Goal: Task Accomplishment & Management: Manage account settings

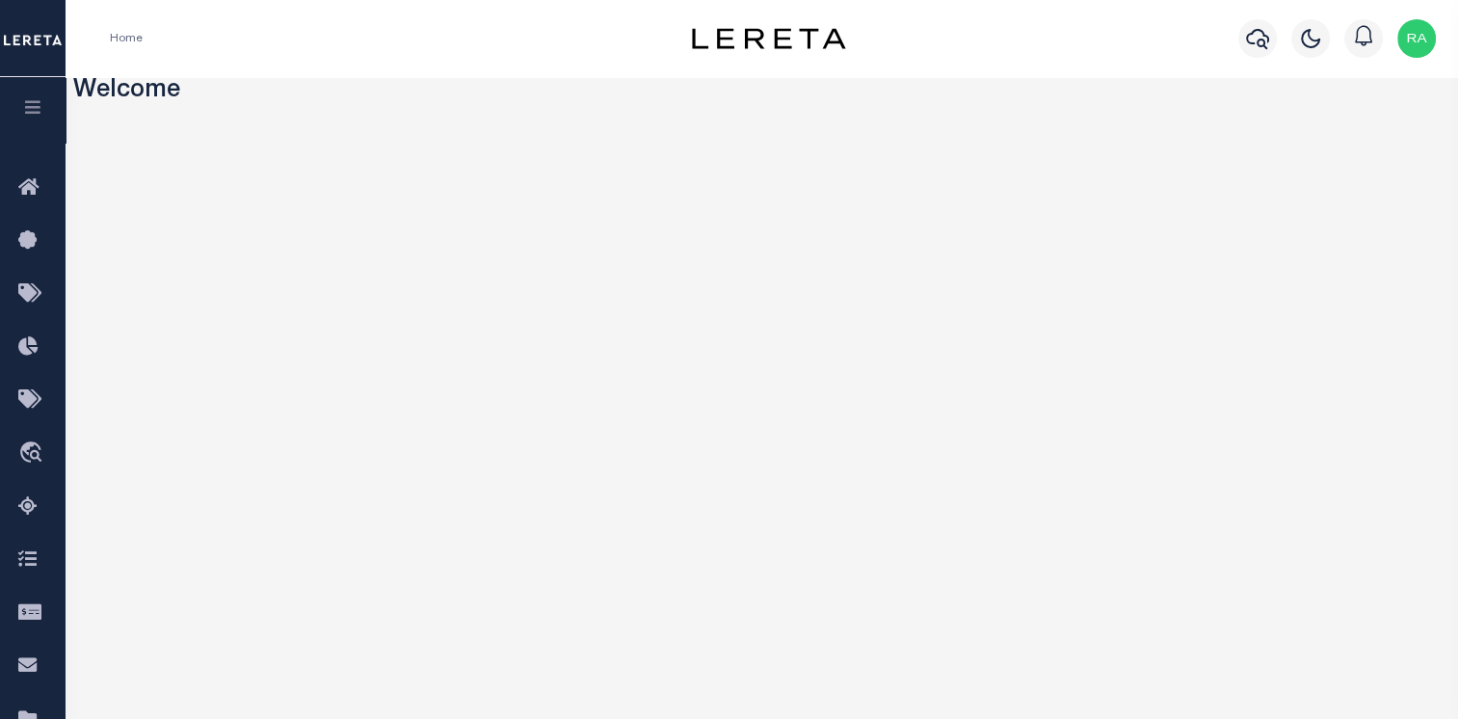
click at [33, 118] on button "button" at bounding box center [33, 110] width 66 height 66
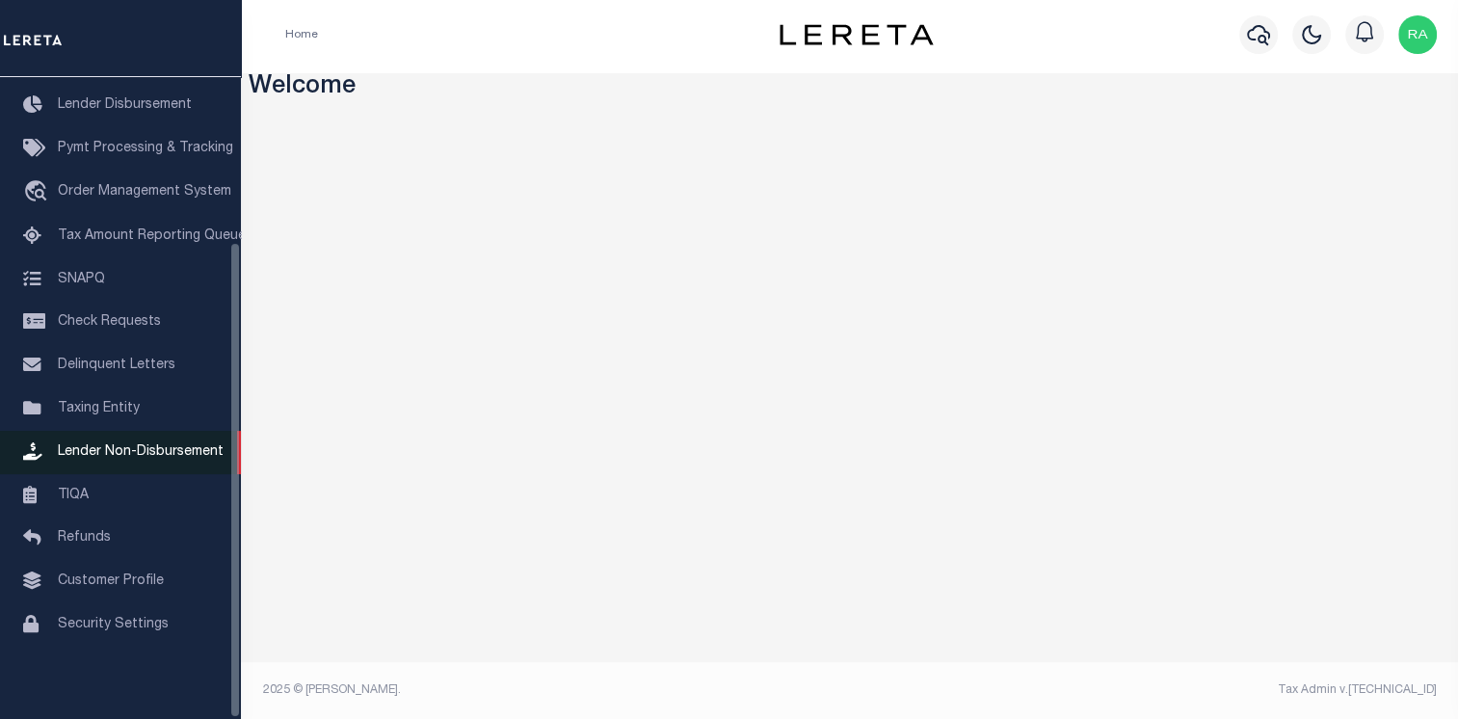
scroll to position [5, 0]
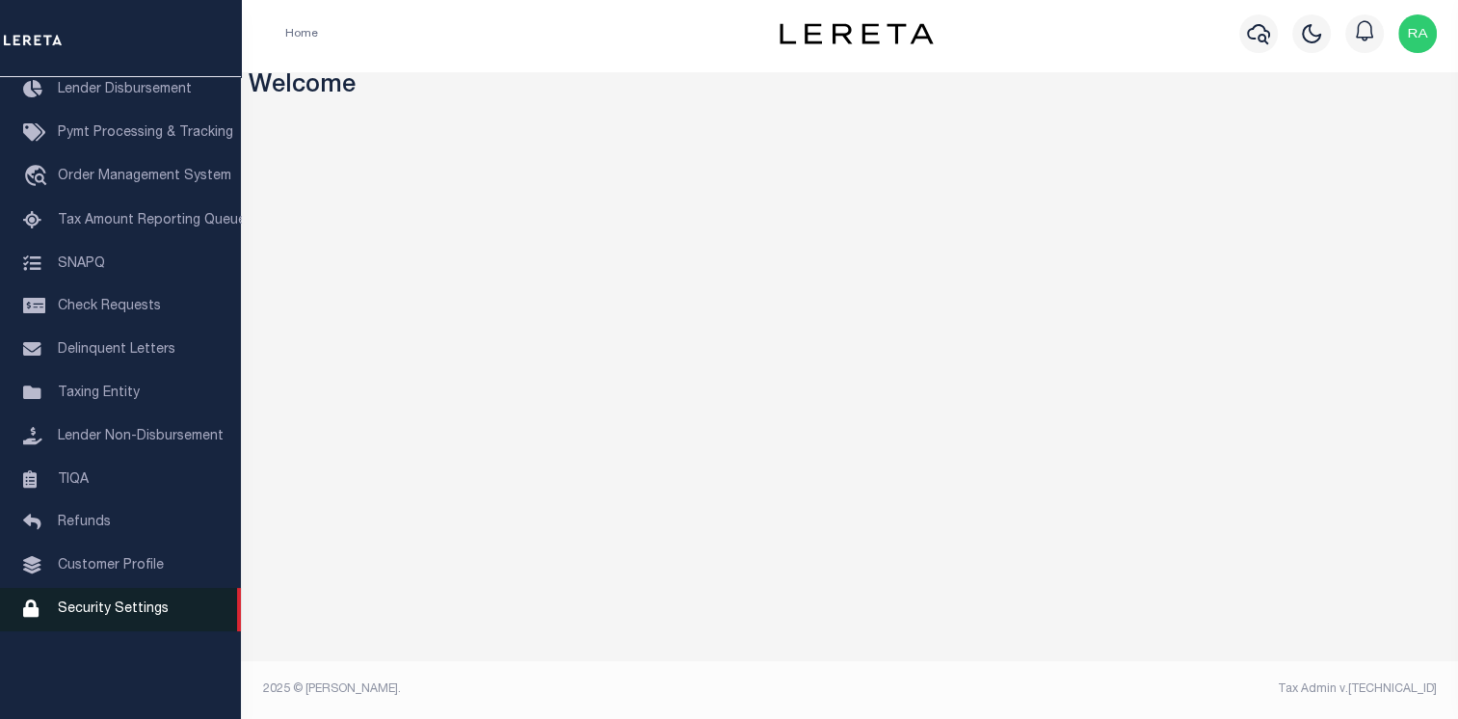
click at [79, 631] on link "Security Settings" at bounding box center [120, 609] width 241 height 43
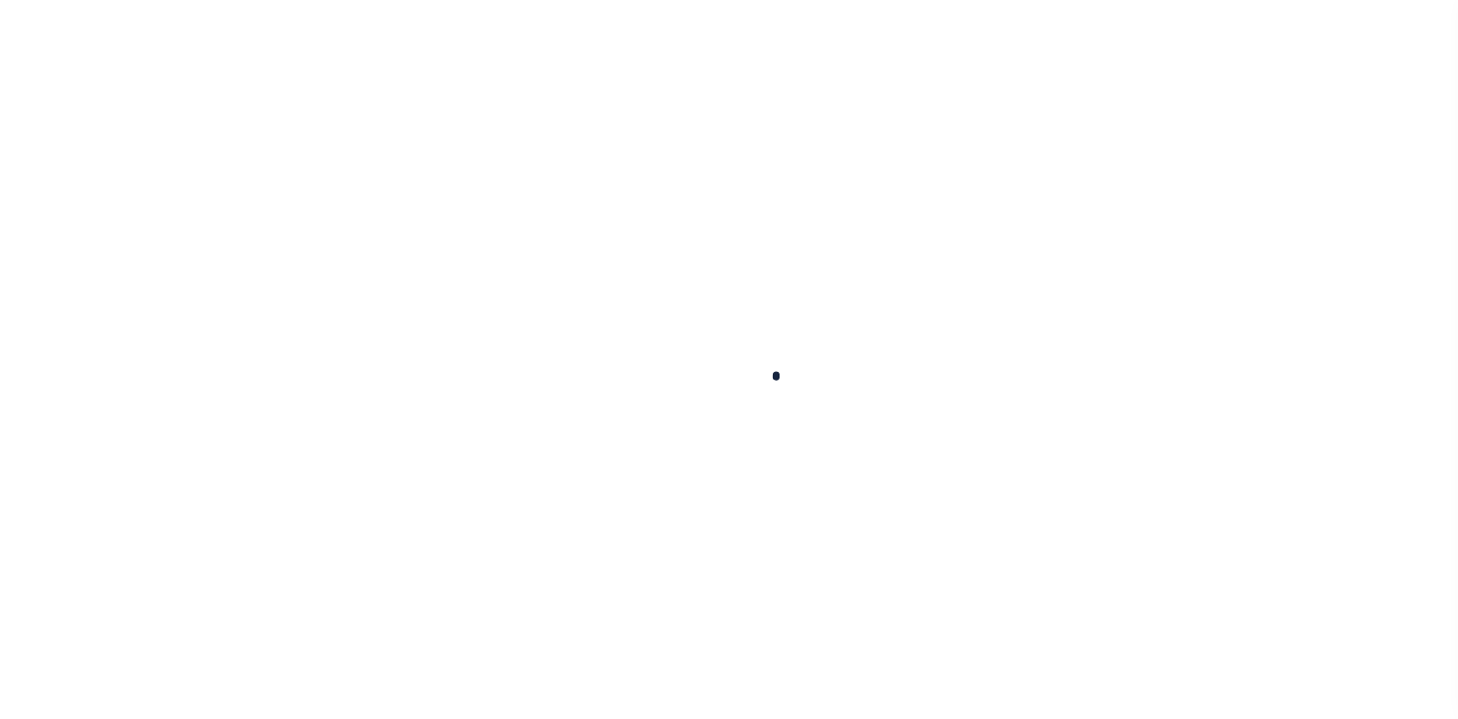
select select "100"
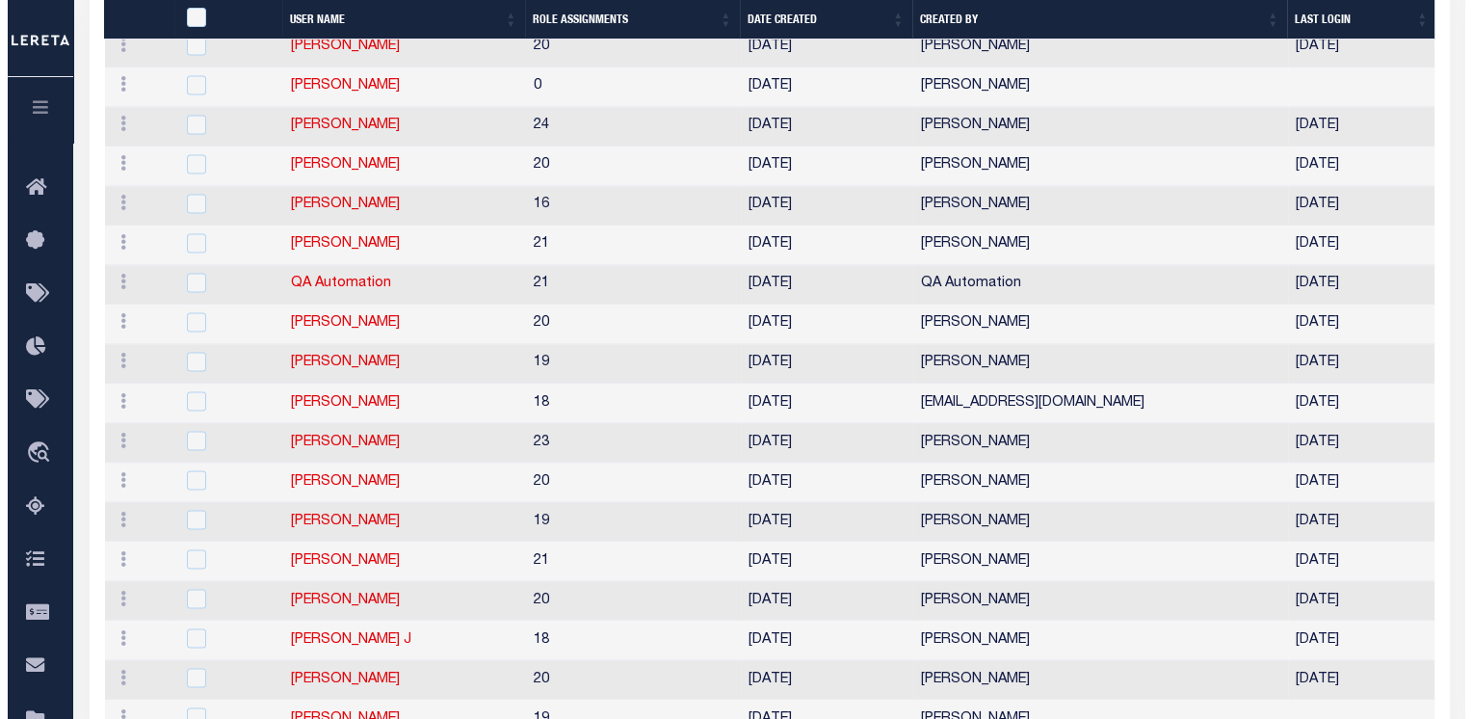
scroll to position [3223, 0]
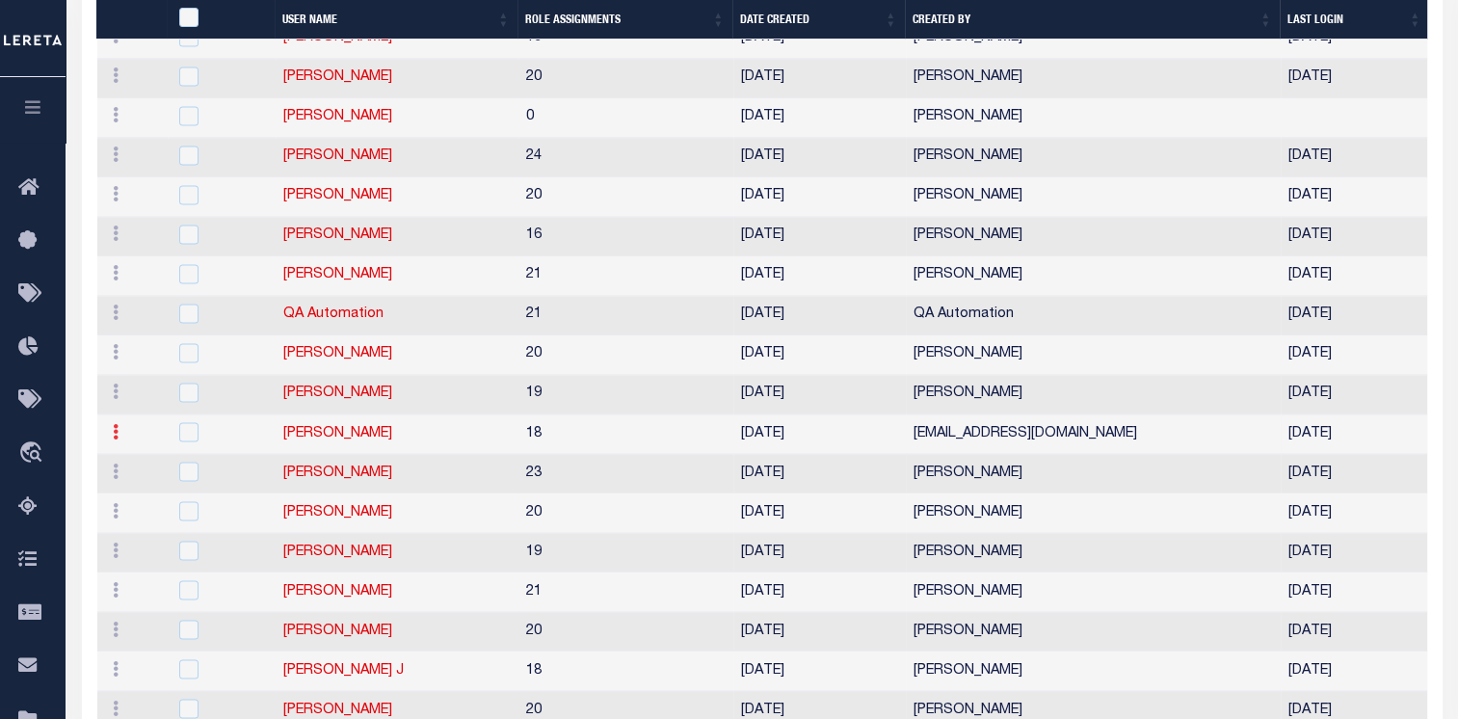
click at [109, 426] on link at bounding box center [115, 433] width 21 height 15
click at [189, 422] on input "checkbox" at bounding box center [188, 431] width 19 height 19
checkbox input "true"
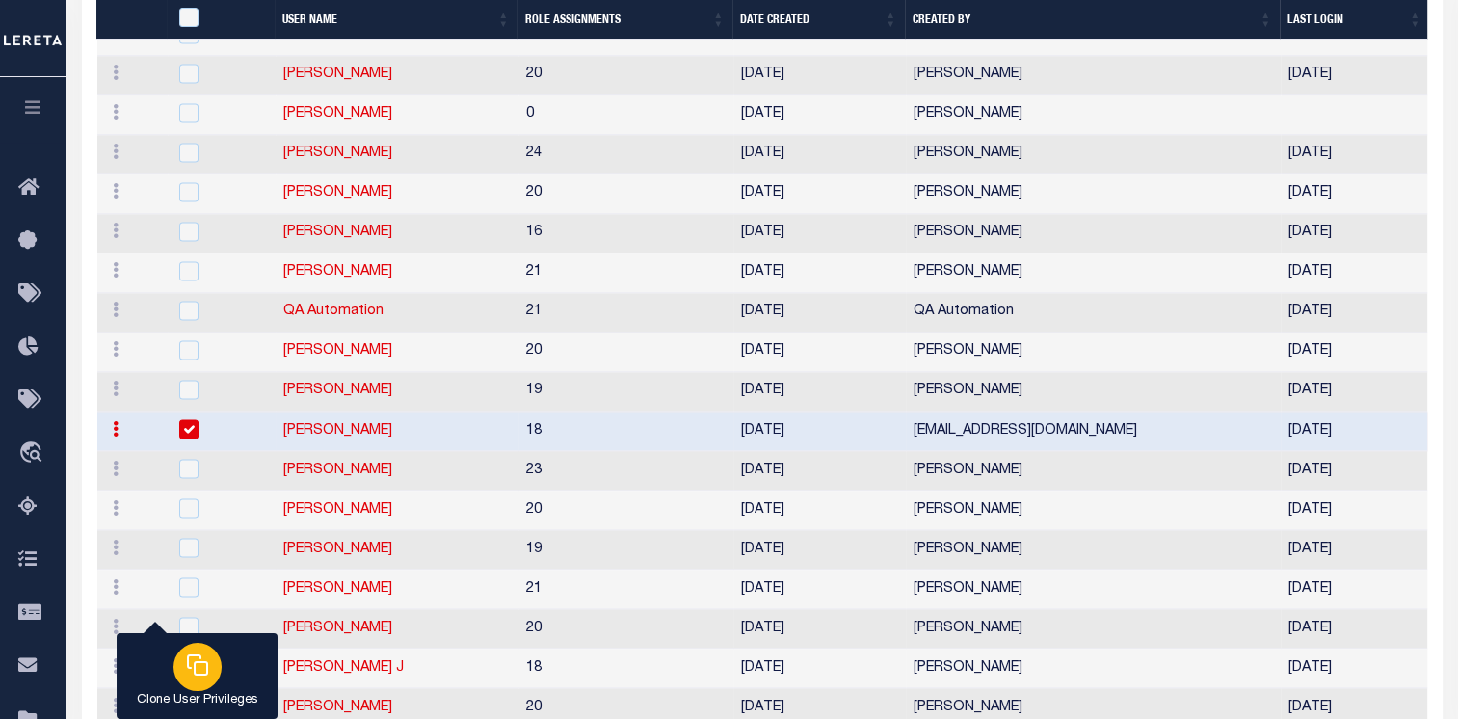
click at [180, 695] on p "Clone User Privileges" at bounding box center [197, 700] width 121 height 19
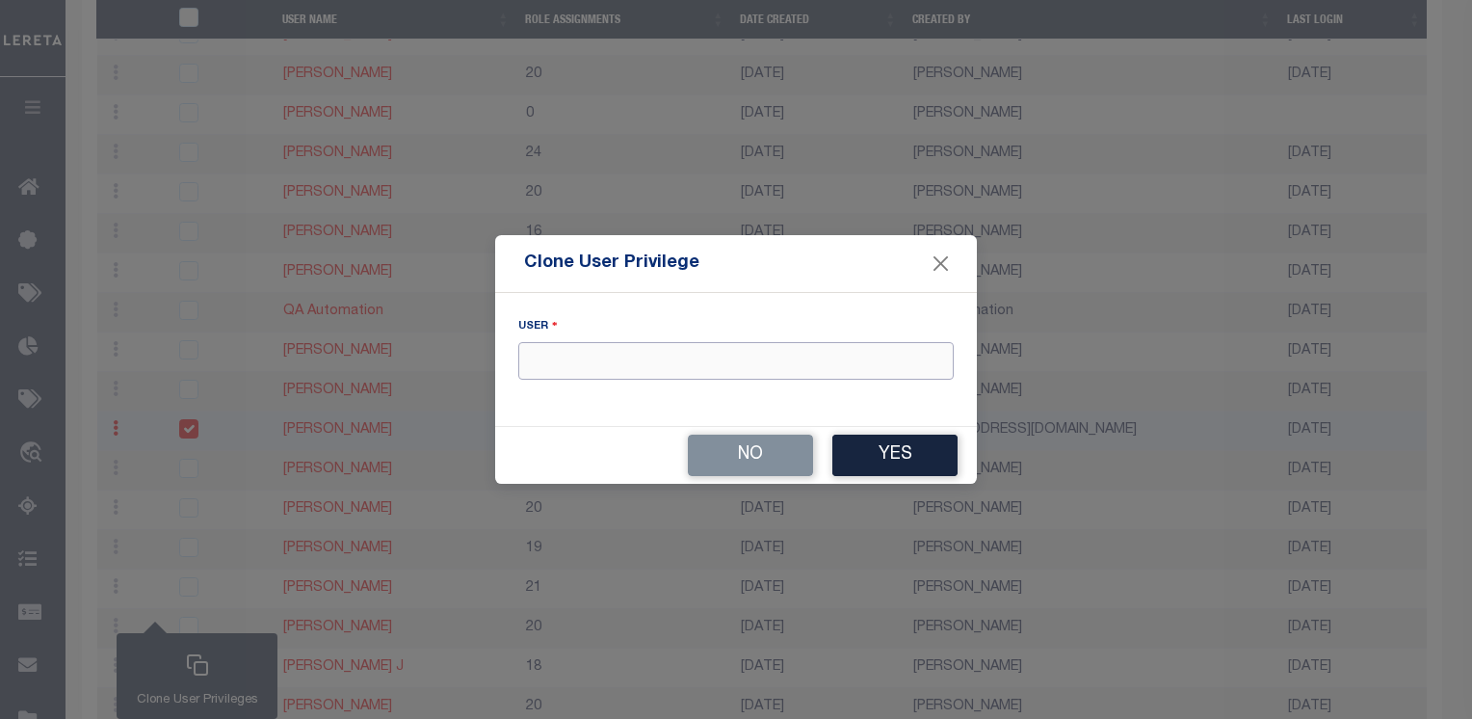
click at [528, 357] on input "text" at bounding box center [735, 361] width 435 height 38
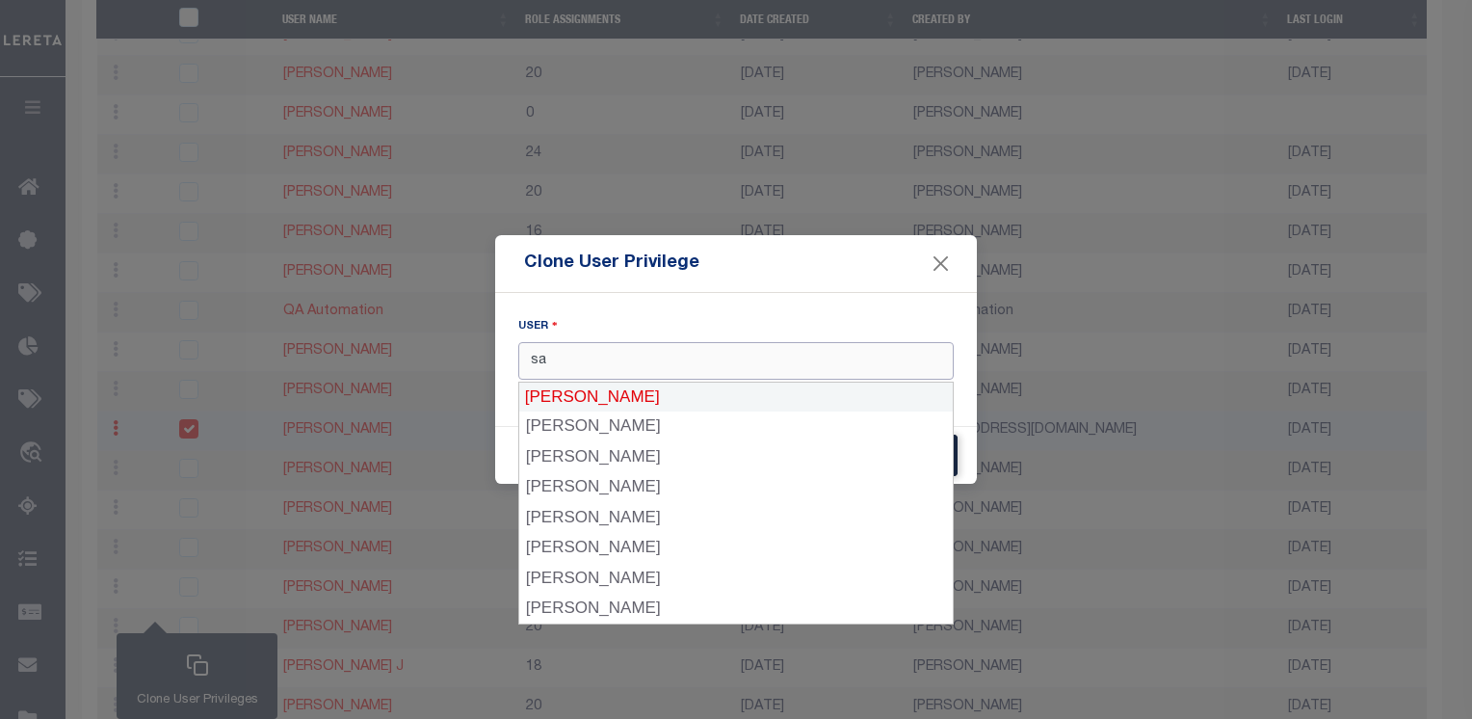
drag, startPoint x: 597, startPoint y: 382, endPoint x: 586, endPoint y: 370, distance: 17.0
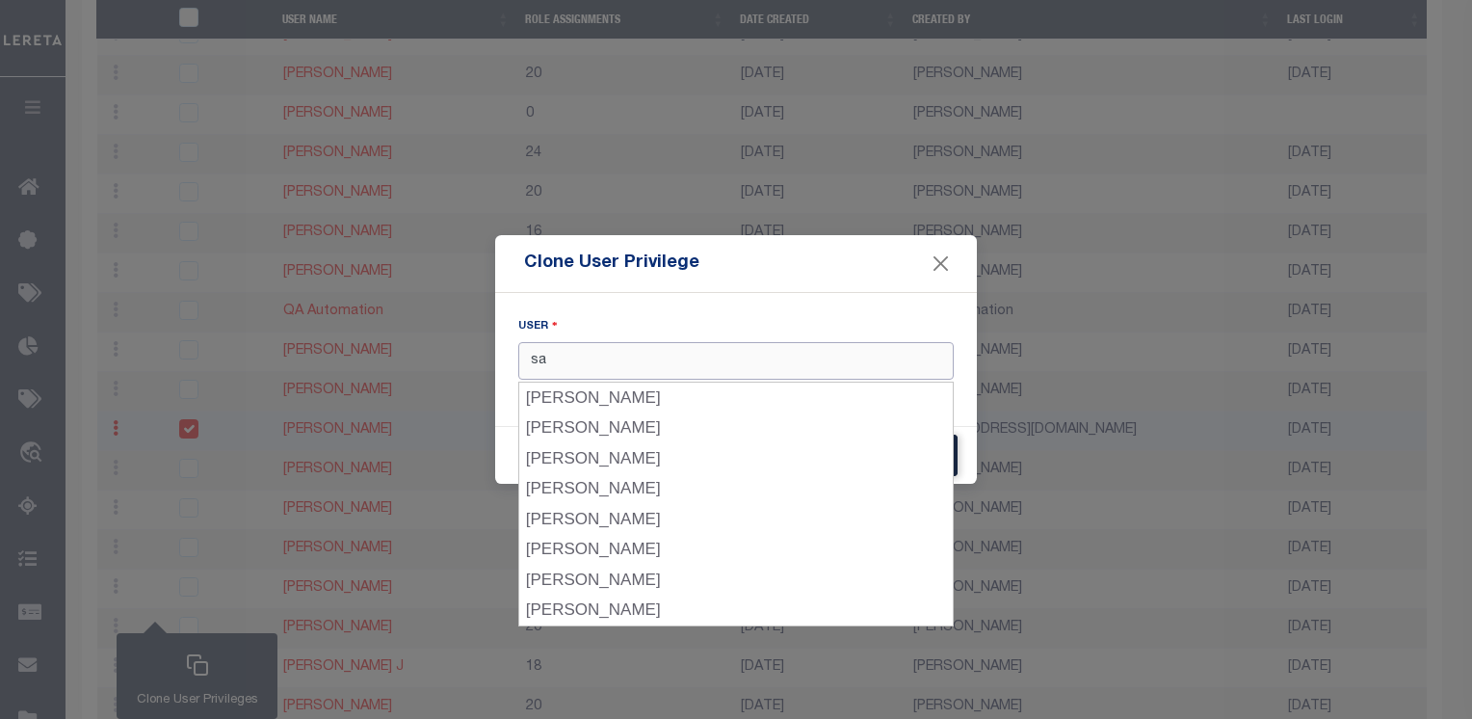
drag, startPoint x: 585, startPoint y: 366, endPoint x: 481, endPoint y: 365, distance: 104.1
click at [481, 365] on div "Clone User Privilege User sa No Yes" at bounding box center [736, 359] width 1472 height 719
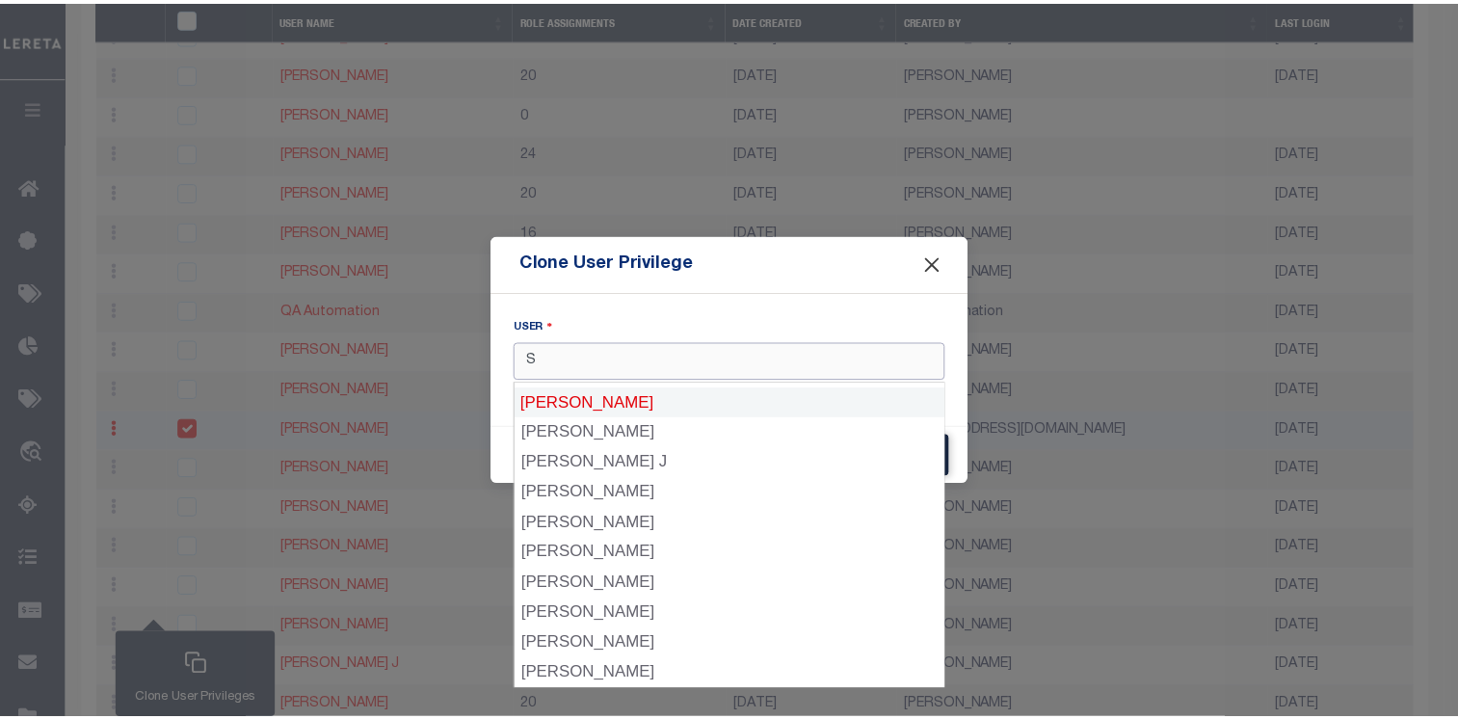
scroll to position [967, 0]
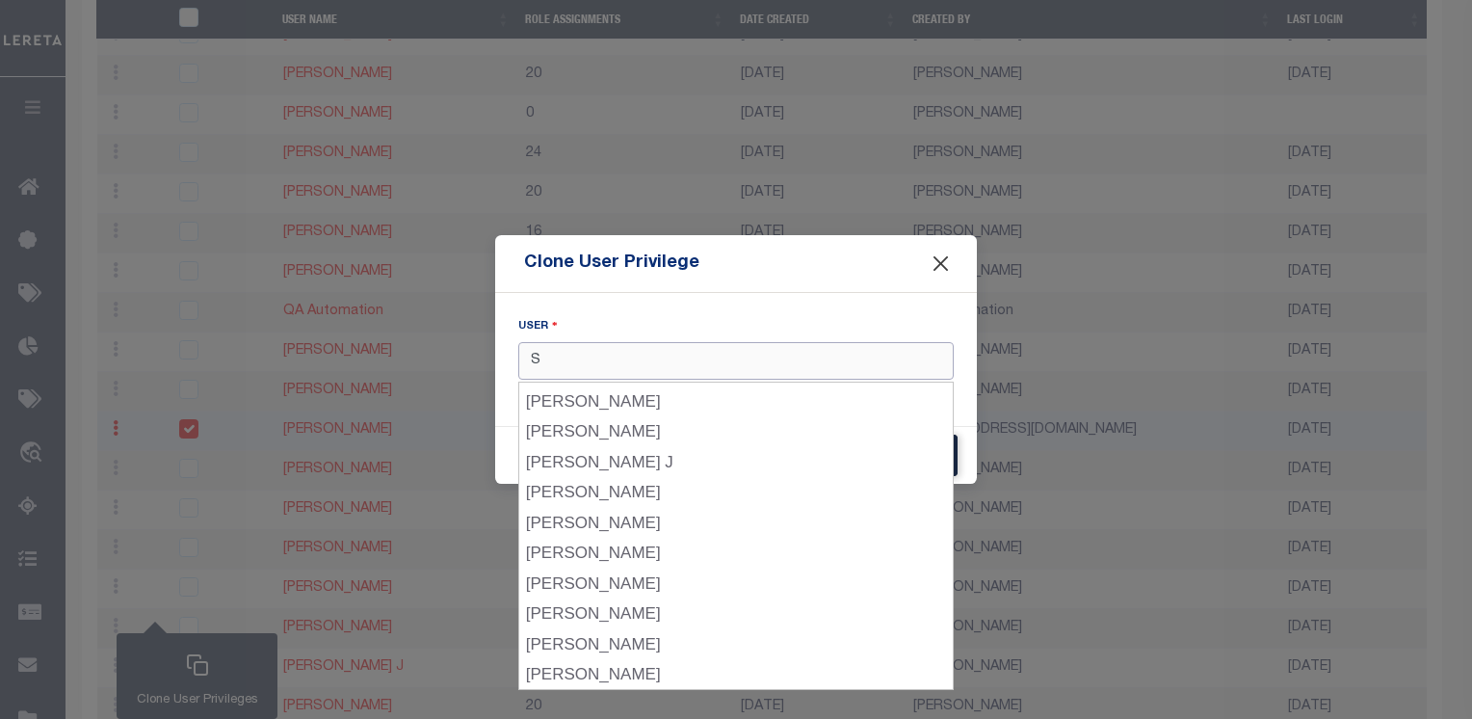
type input "S"
click at [944, 261] on button "Close" at bounding box center [941, 262] width 25 height 25
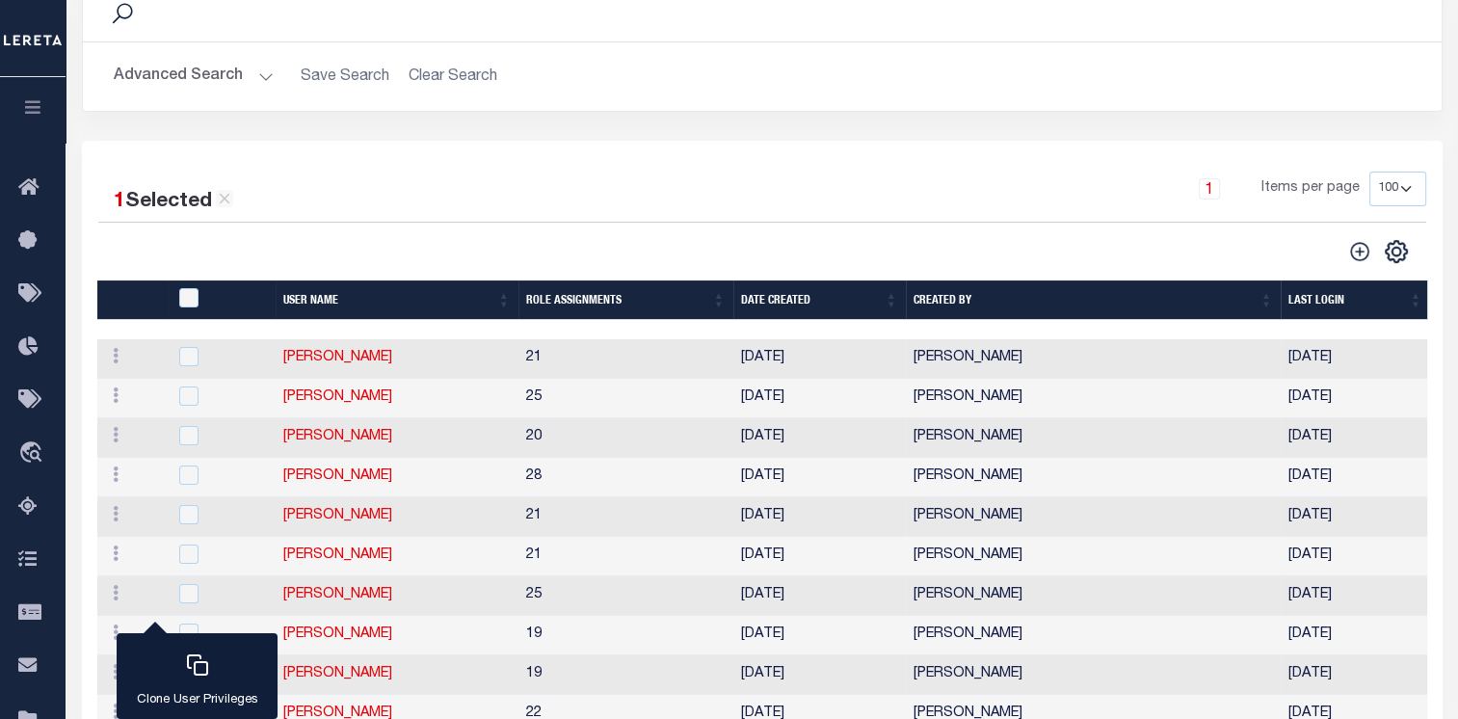
scroll to position [0, 0]
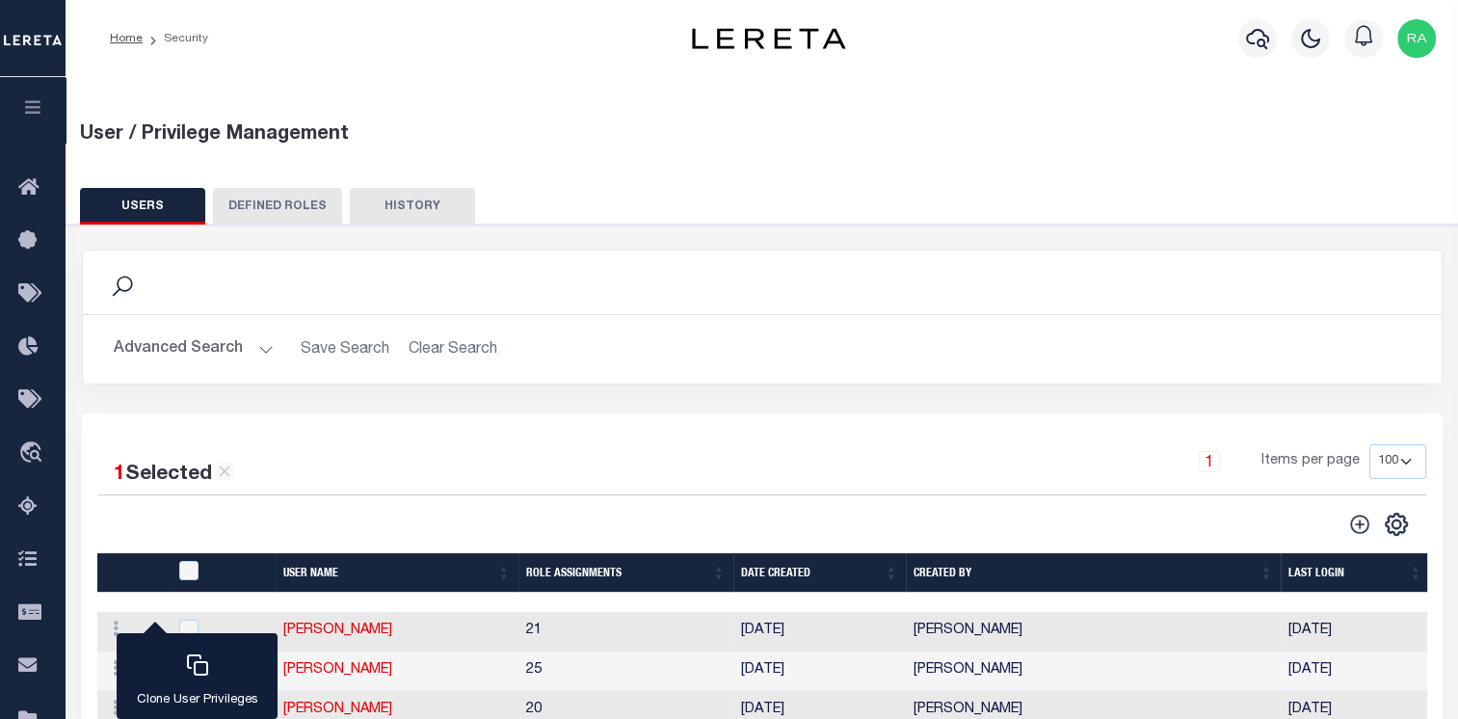
click at [1097, 475] on div "1 Items per page 50 100 150 200" at bounding box center [931, 469] width 988 height 50
click at [127, 357] on button "Advanced Search" at bounding box center [194, 349] width 160 height 38
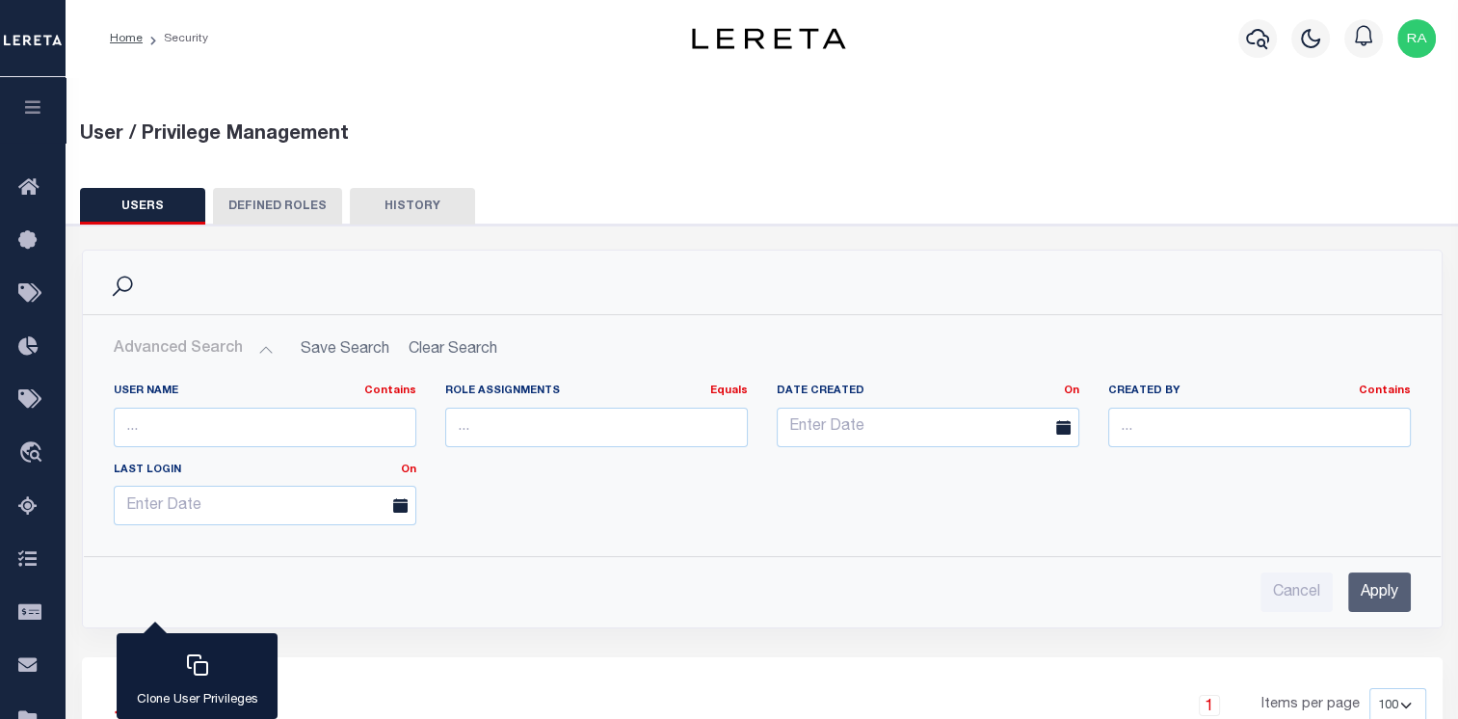
click at [162, 189] on button "USERS" at bounding box center [142, 206] width 125 height 37
click at [355, 430] on input "text" at bounding box center [265, 427] width 303 height 39
click at [666, 565] on div "Cancel Apply" at bounding box center [762, 584] width 1328 height 55
click at [268, 417] on input "text" at bounding box center [265, 427] width 303 height 39
drag, startPoint x: 268, startPoint y: 417, endPoint x: 262, endPoint y: 408, distance: 11.2
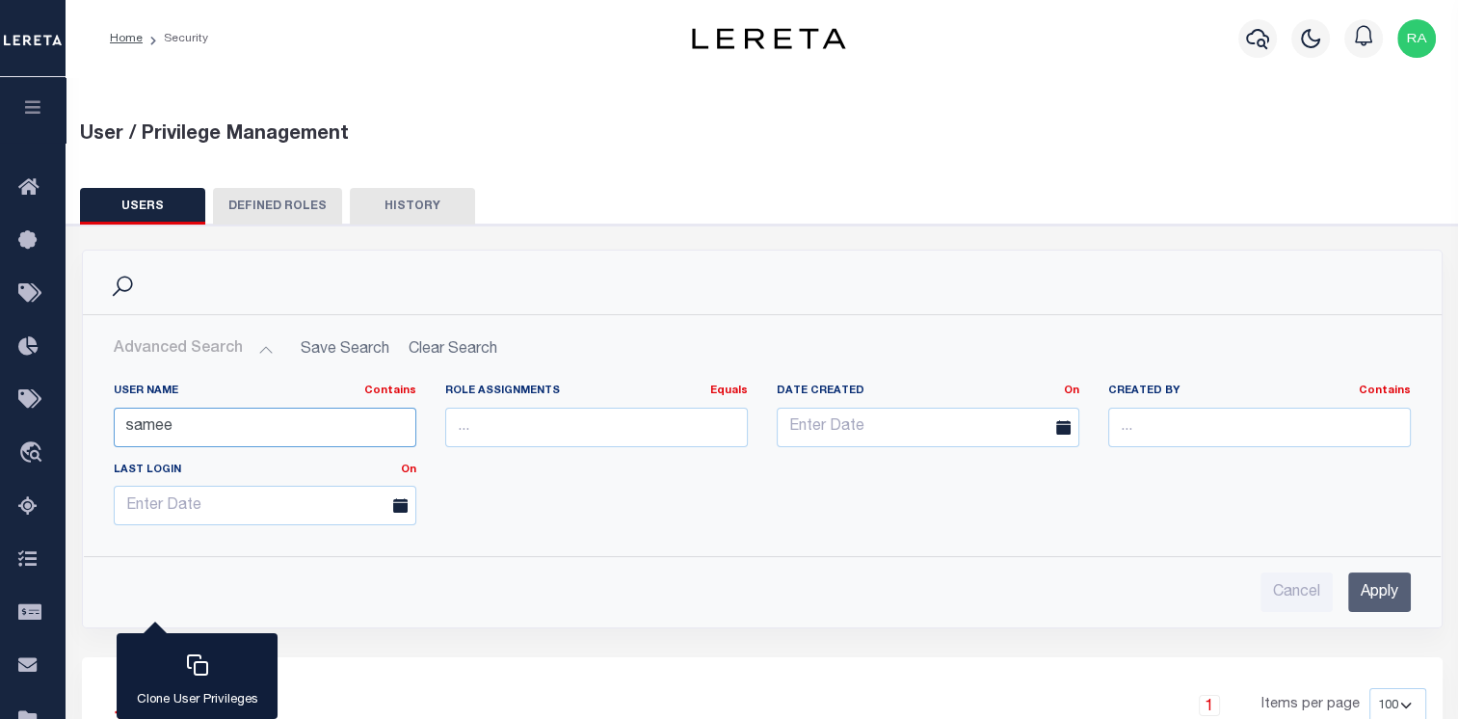
click at [262, 408] on input "samee" at bounding box center [265, 427] width 303 height 39
drag, startPoint x: 242, startPoint y: 426, endPoint x: 102, endPoint y: 447, distance: 141.3
click at [102, 447] on div "User Name Contains Contains Is samee" at bounding box center [264, 422] width 331 height 79
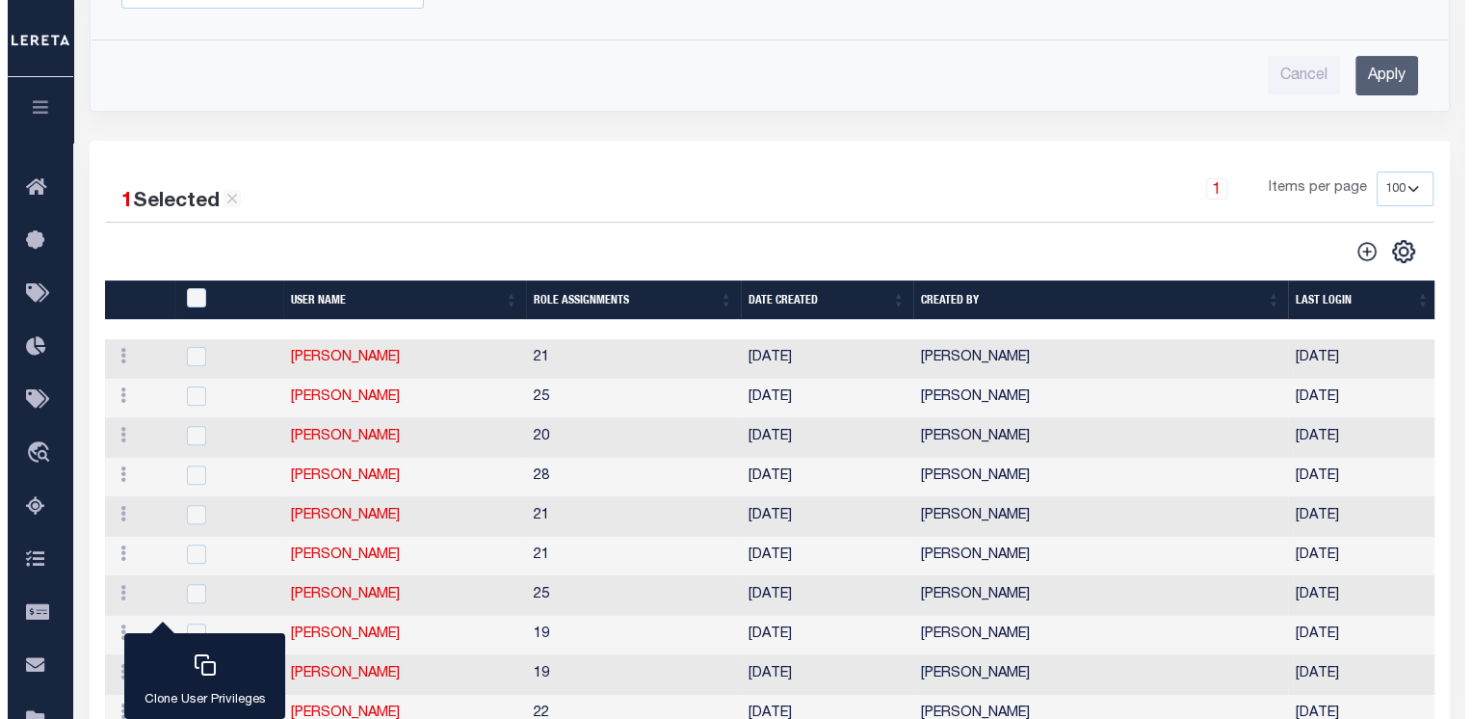
scroll to position [289, 0]
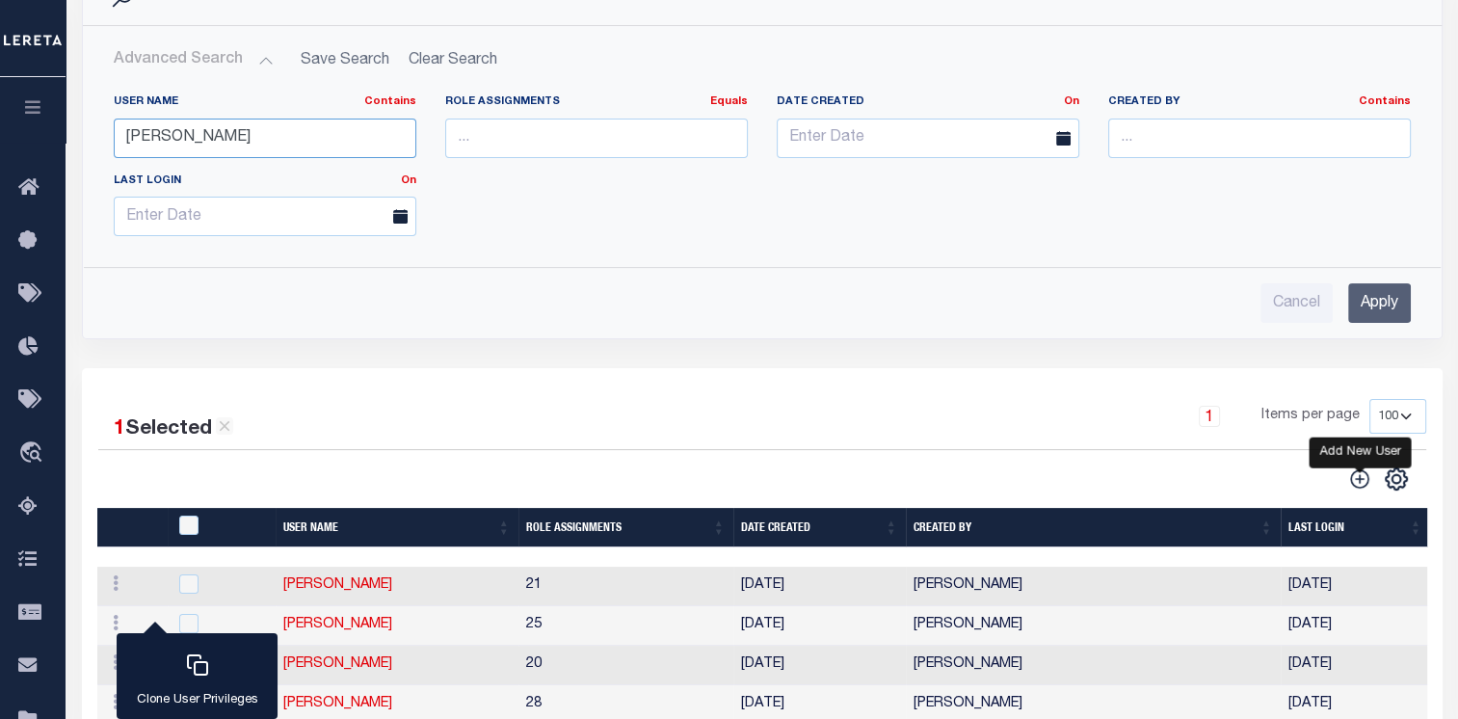
type input "[PERSON_NAME]"
click at [1362, 481] on icon "" at bounding box center [1359, 478] width 25 height 25
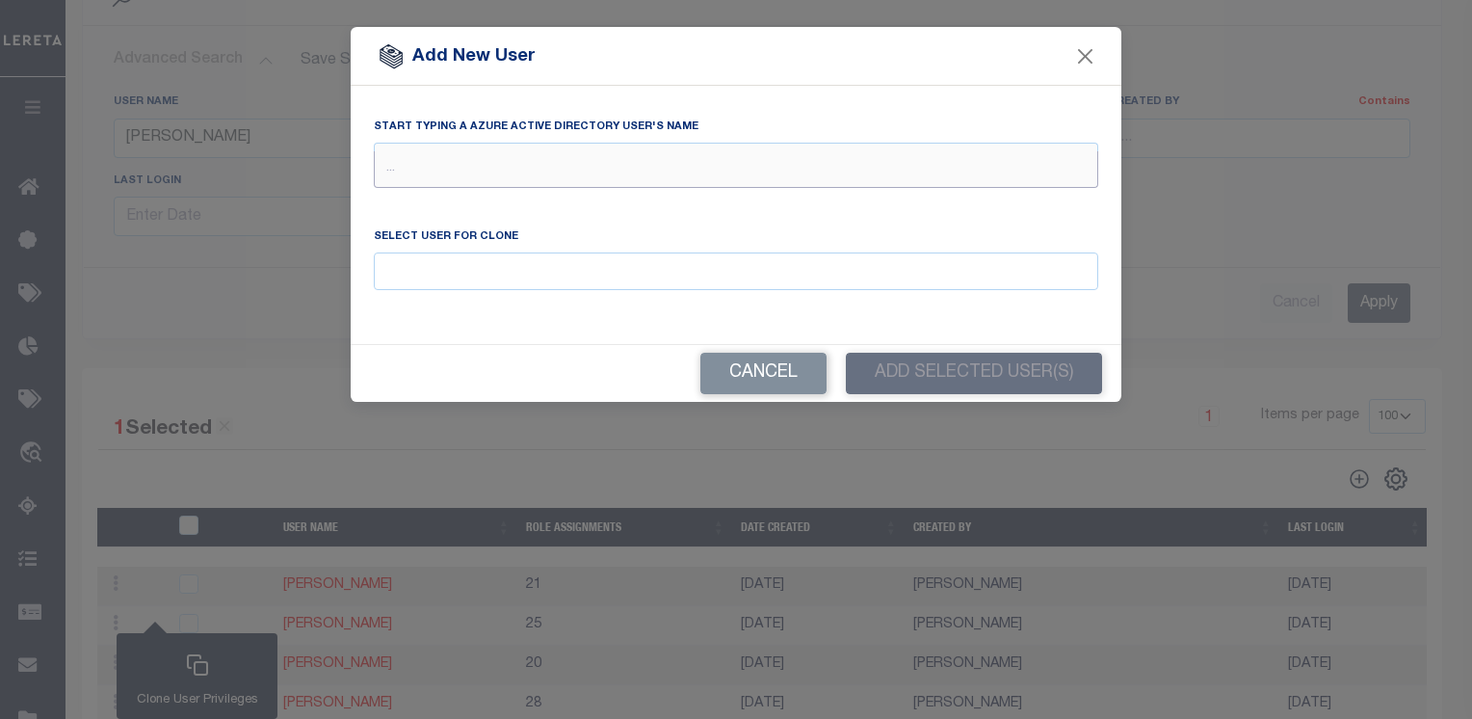
click at [453, 171] on input "text" at bounding box center [736, 169] width 724 height 37
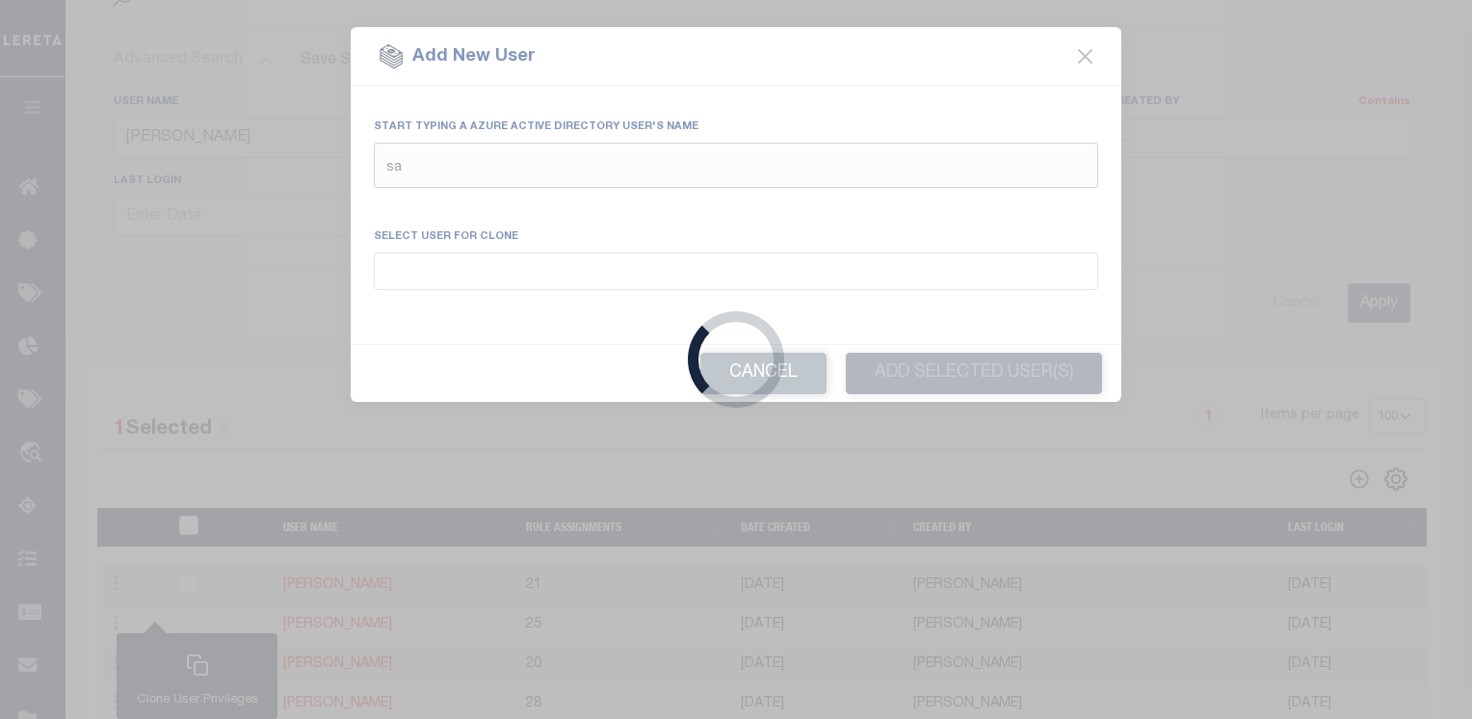
type input "[PERSON_NAME]"
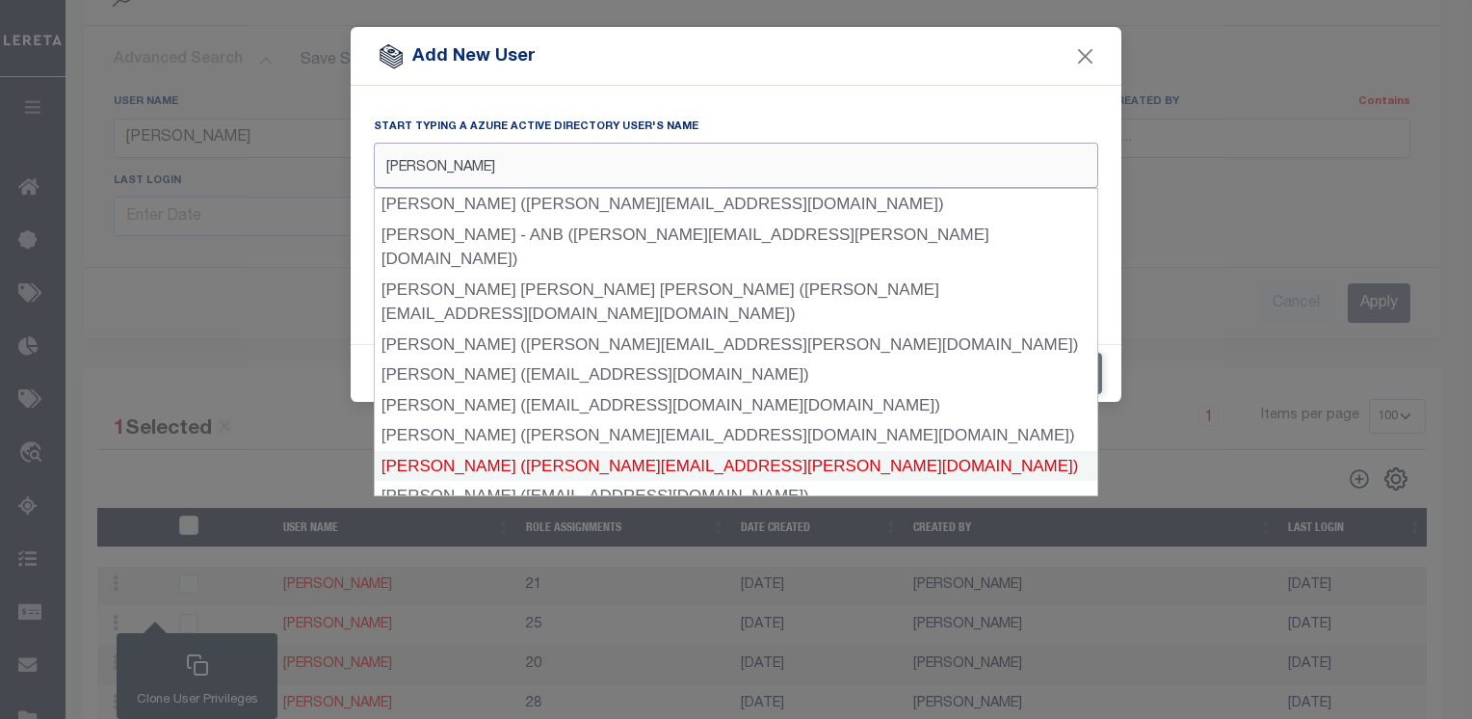
click at [447, 451] on div "[PERSON_NAME] ([PERSON_NAME][EMAIL_ADDRESS][PERSON_NAME][DOMAIN_NAME])" at bounding box center [736, 466] width 723 height 31
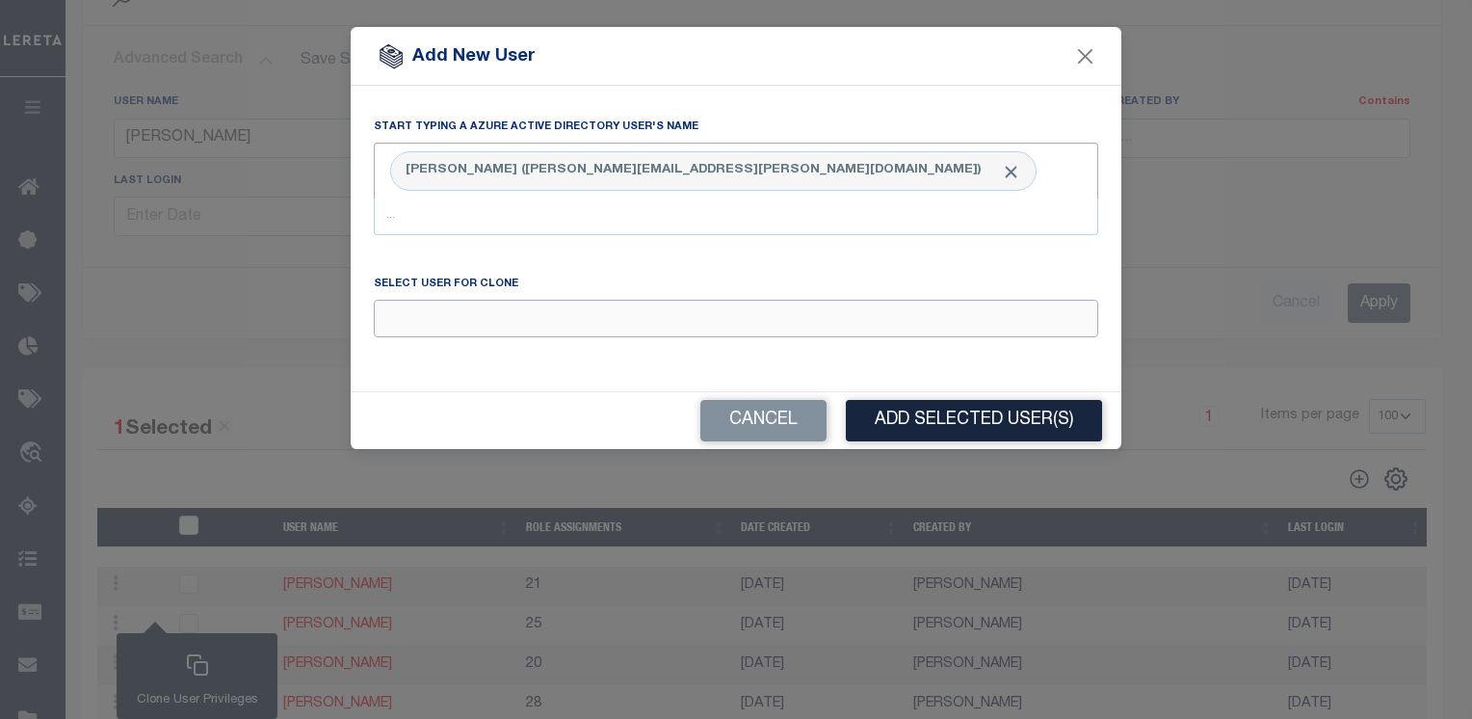
click at [399, 324] on input "Email" at bounding box center [736, 319] width 724 height 38
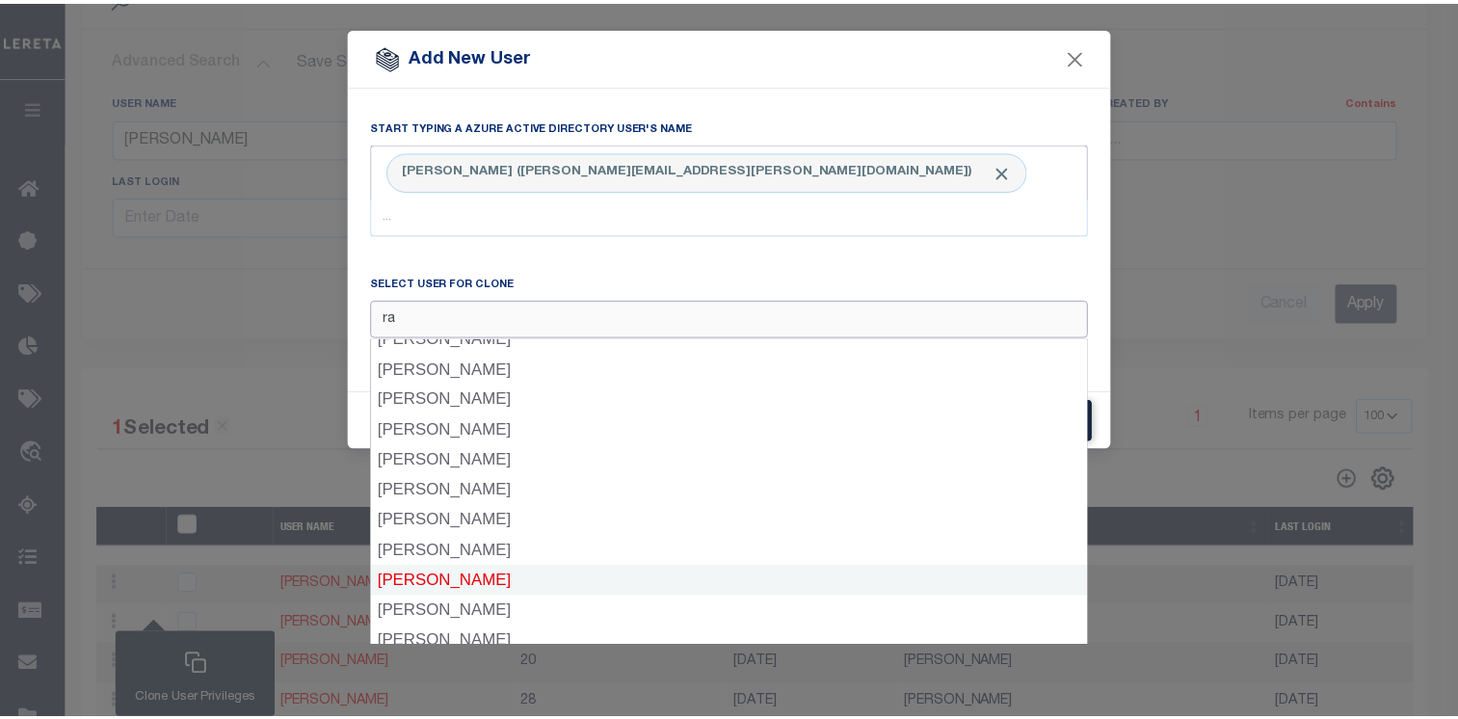
scroll to position [360, 0]
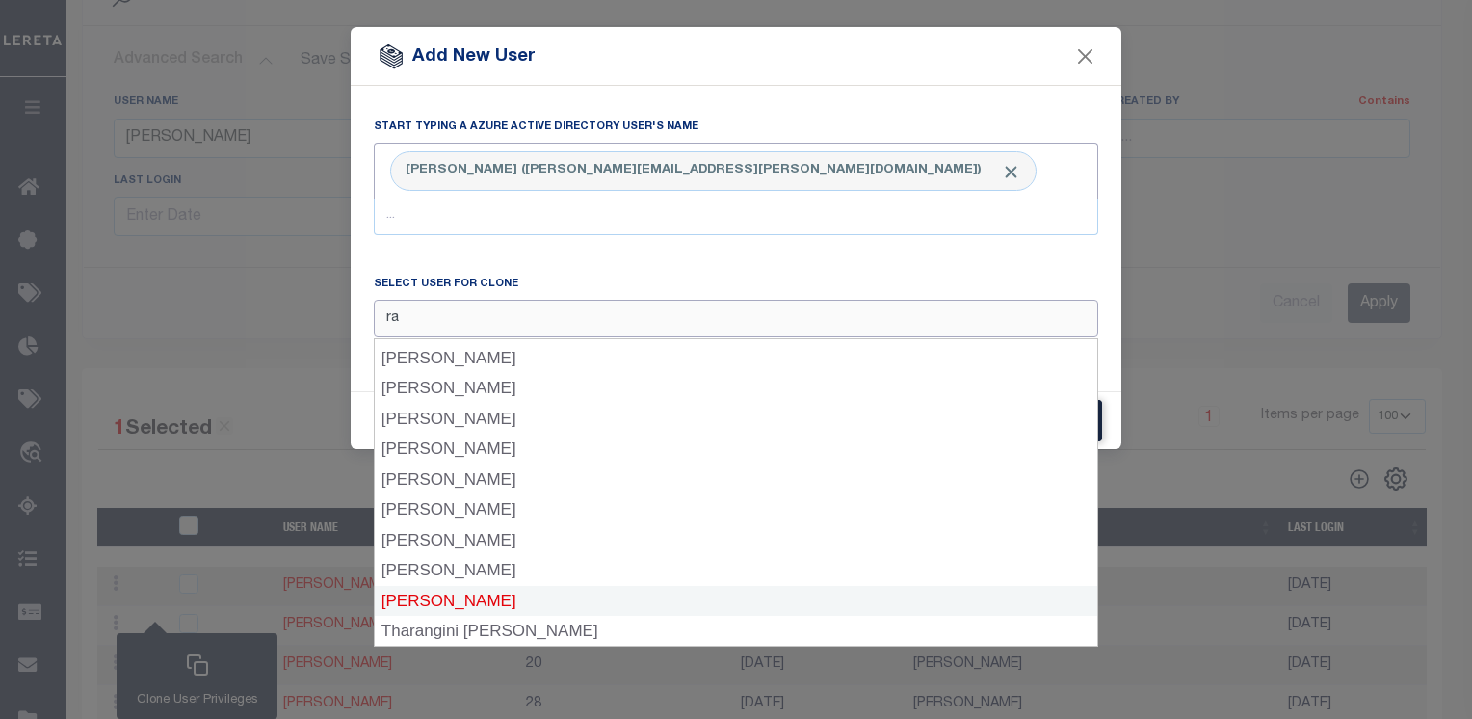
click at [443, 595] on div "[PERSON_NAME]" at bounding box center [736, 601] width 723 height 31
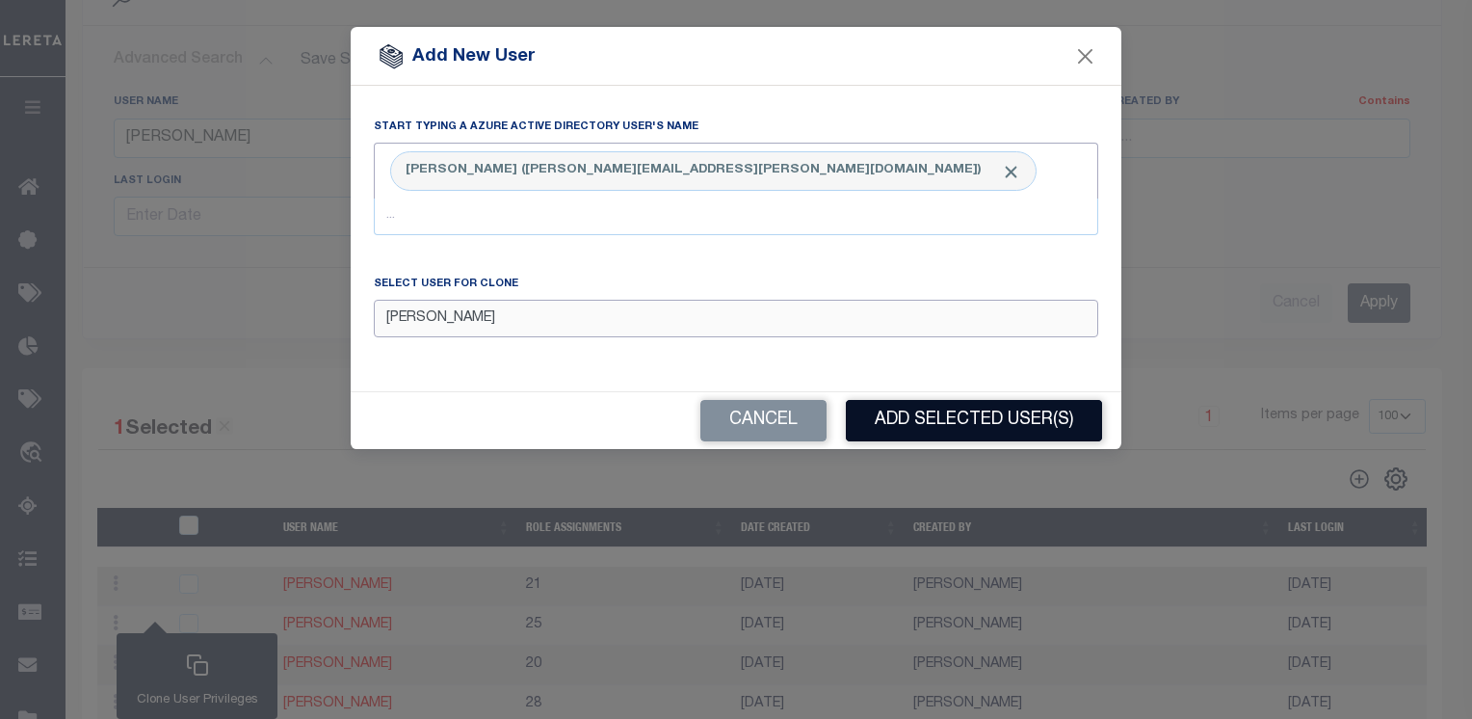
type input "[PERSON_NAME]"
click at [925, 430] on button "Add Selected User(s)" at bounding box center [974, 420] width 256 height 41
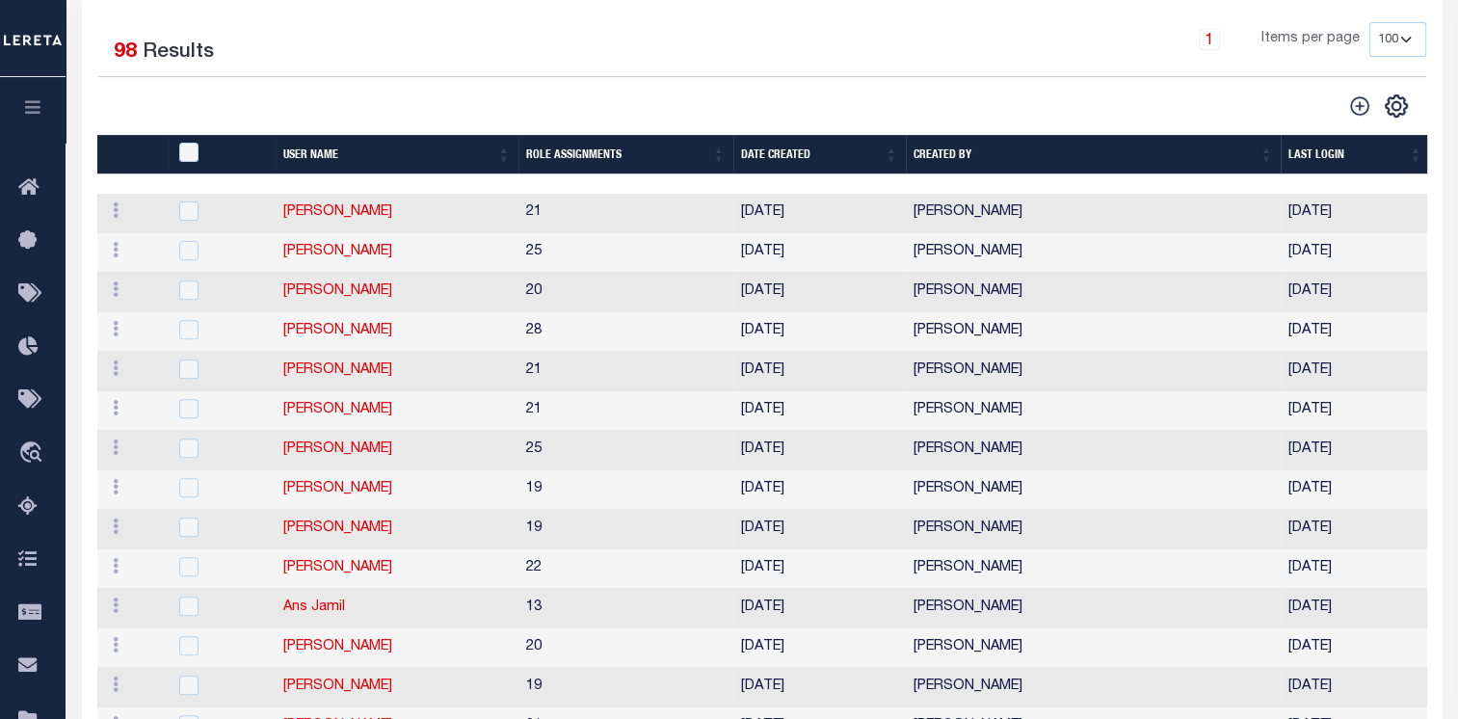
scroll to position [667, 0]
